Goal: Navigation & Orientation: Go to known website

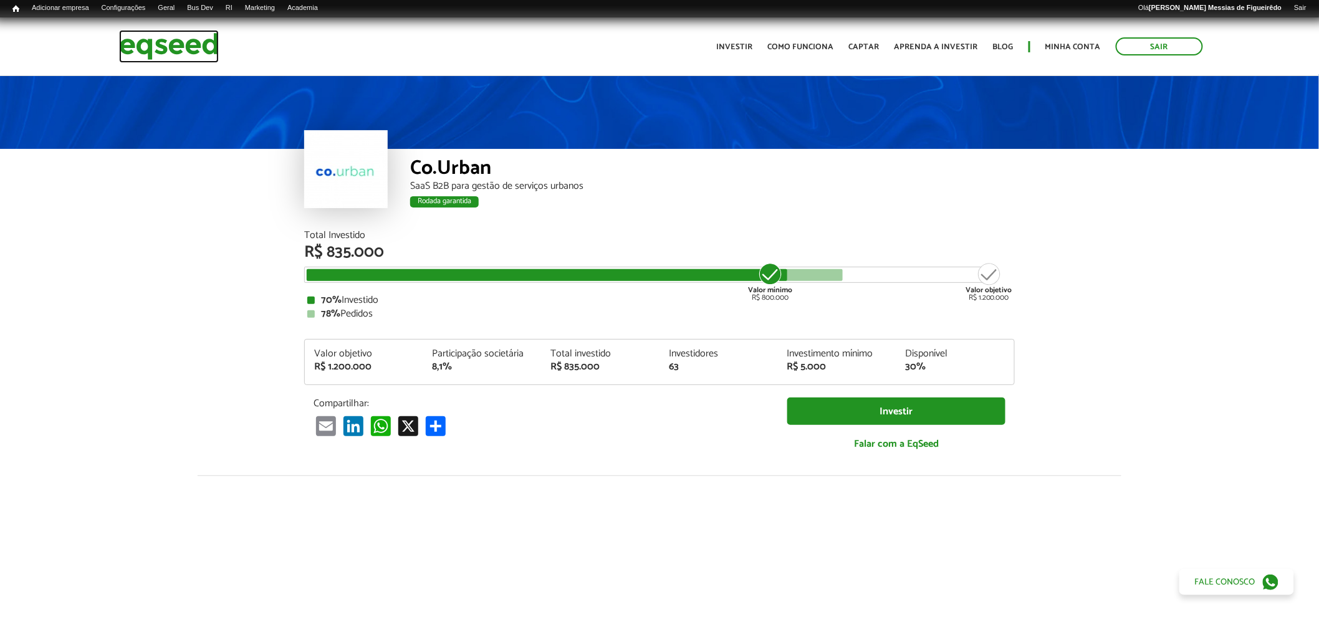
click at [161, 42] on img at bounding box center [169, 46] width 100 height 33
